Goal: Information Seeking & Learning: Find specific fact

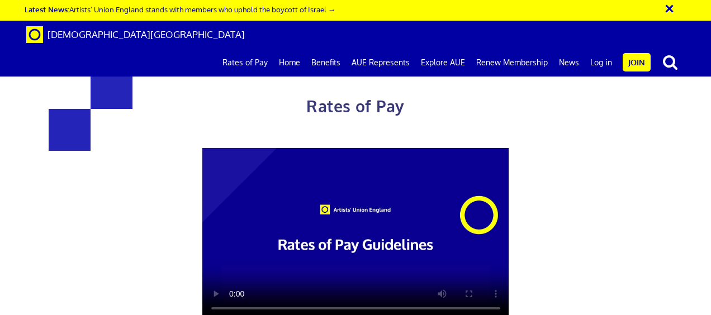
scroll to position [0, 2]
click at [673, 85] on div "Rates of Pay This page is designed to help artists and their employers to deter…" at bounding box center [355, 276] width 727 height 531
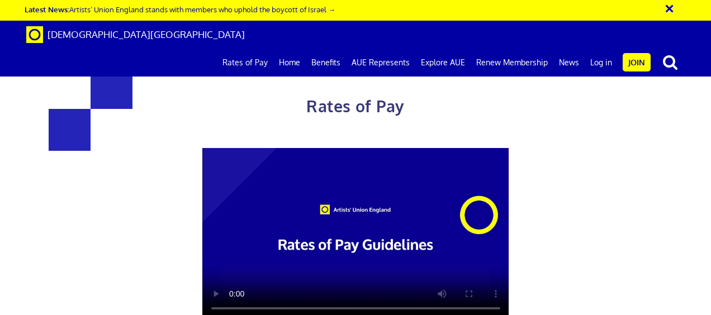
drag, startPoint x: 517, startPoint y: 166, endPoint x: 417, endPoint y: 167, distance: 100.0
copy span "£48.40 an hour"
drag, startPoint x: 388, startPoint y: 186, endPoint x: 540, endPoint y: 186, distance: 151.9
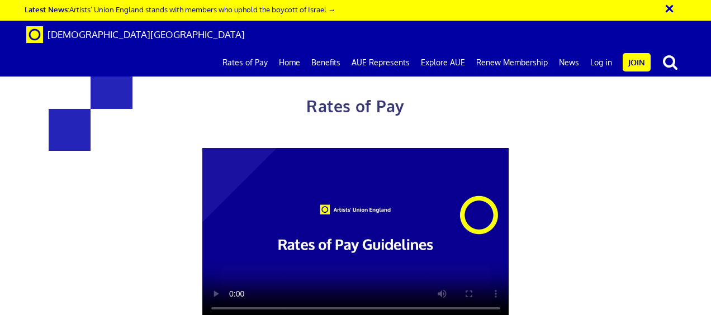
copy span "lead artist/project manager"
